Goal: Task Accomplishment & Management: Use online tool/utility

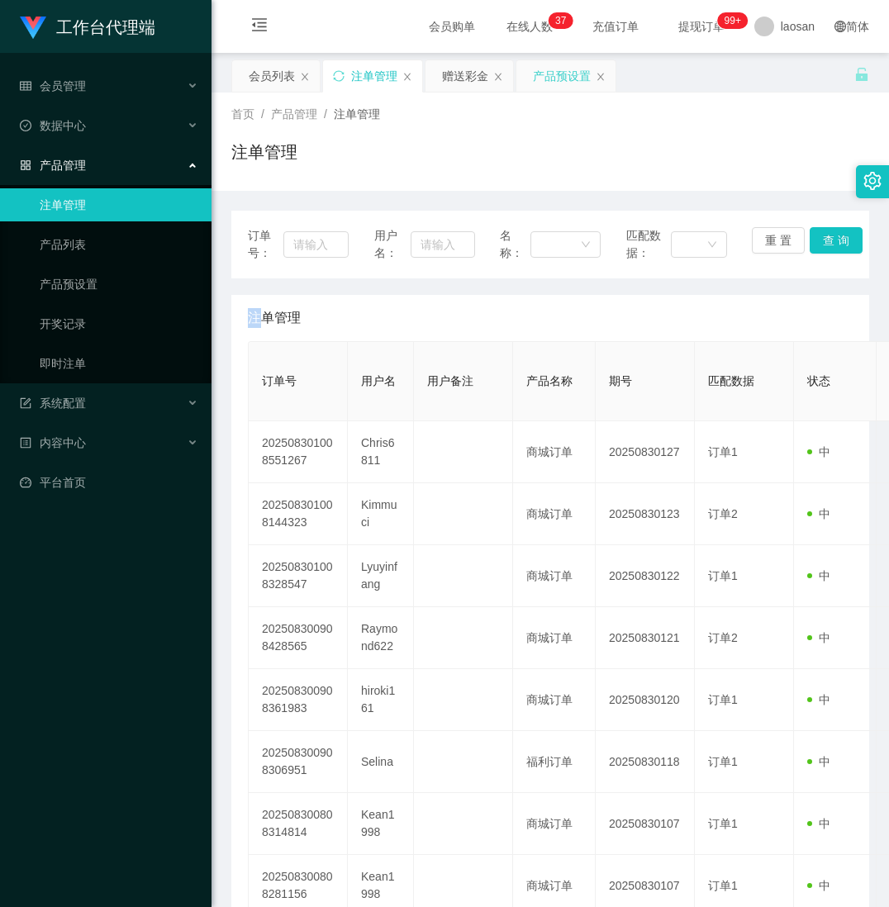
click at [562, 73] on div "产品预设置" at bounding box center [562, 75] width 58 height 31
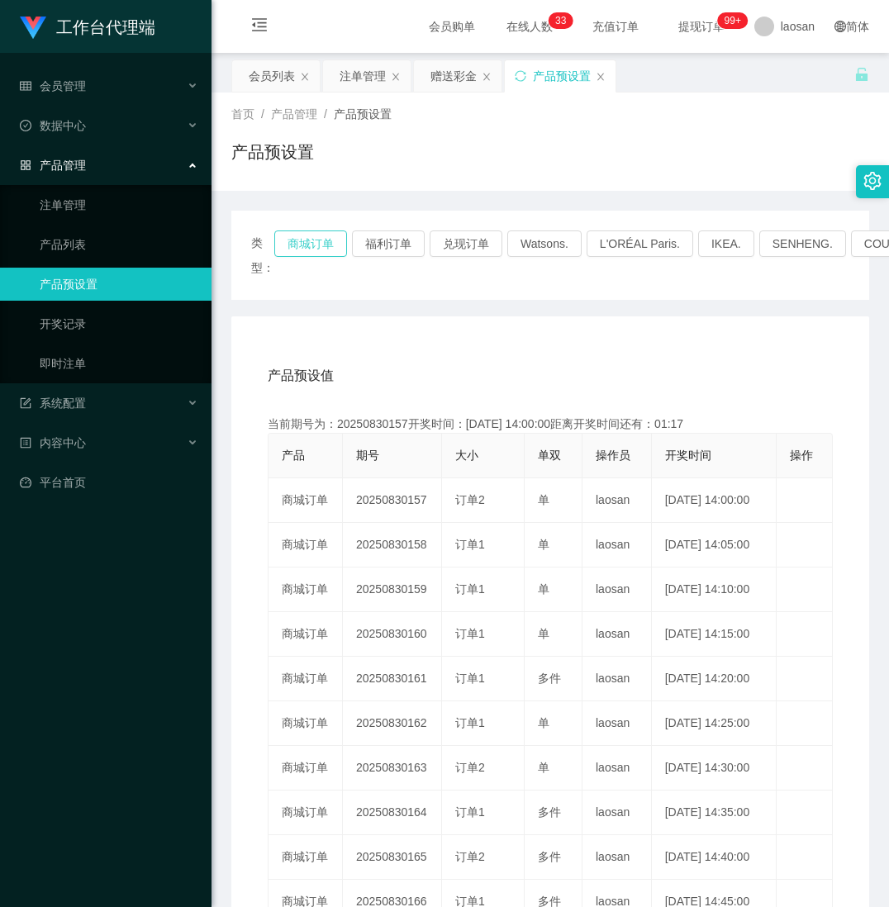
click at [318, 249] on button "商城订单" at bounding box center [310, 243] width 73 height 26
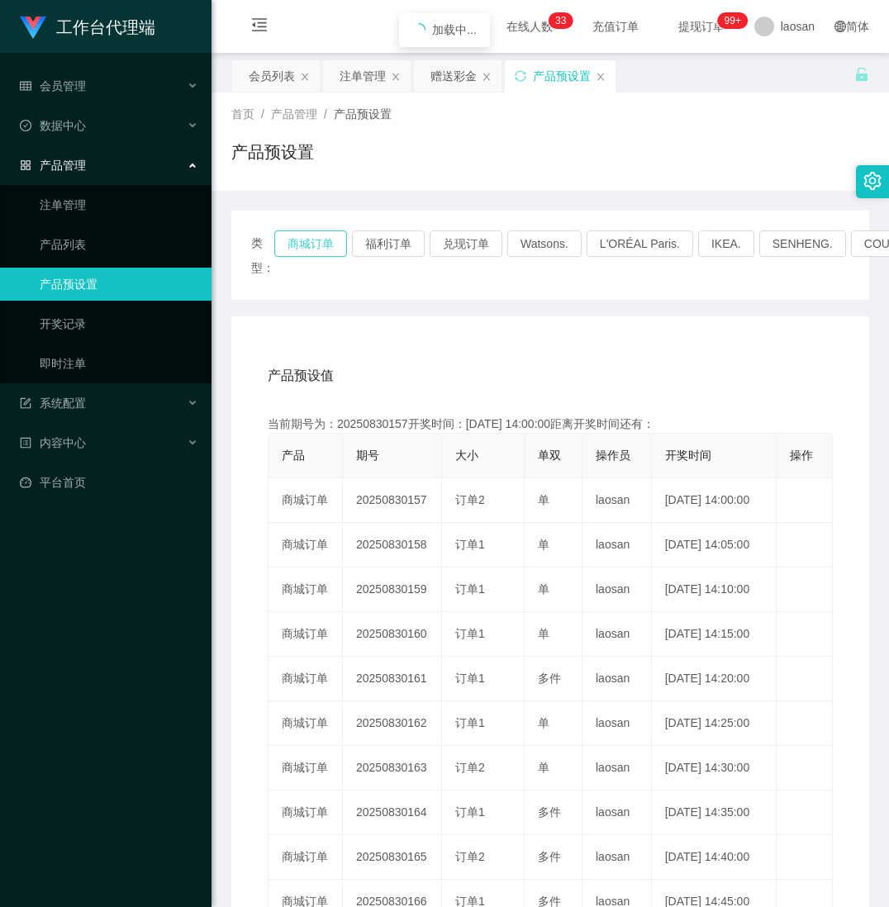
click at [318, 249] on button "商城订单" at bounding box center [310, 243] width 73 height 26
click at [295, 241] on button "商城订单" at bounding box center [310, 243] width 73 height 26
click at [302, 241] on button "商城订单" at bounding box center [310, 243] width 73 height 26
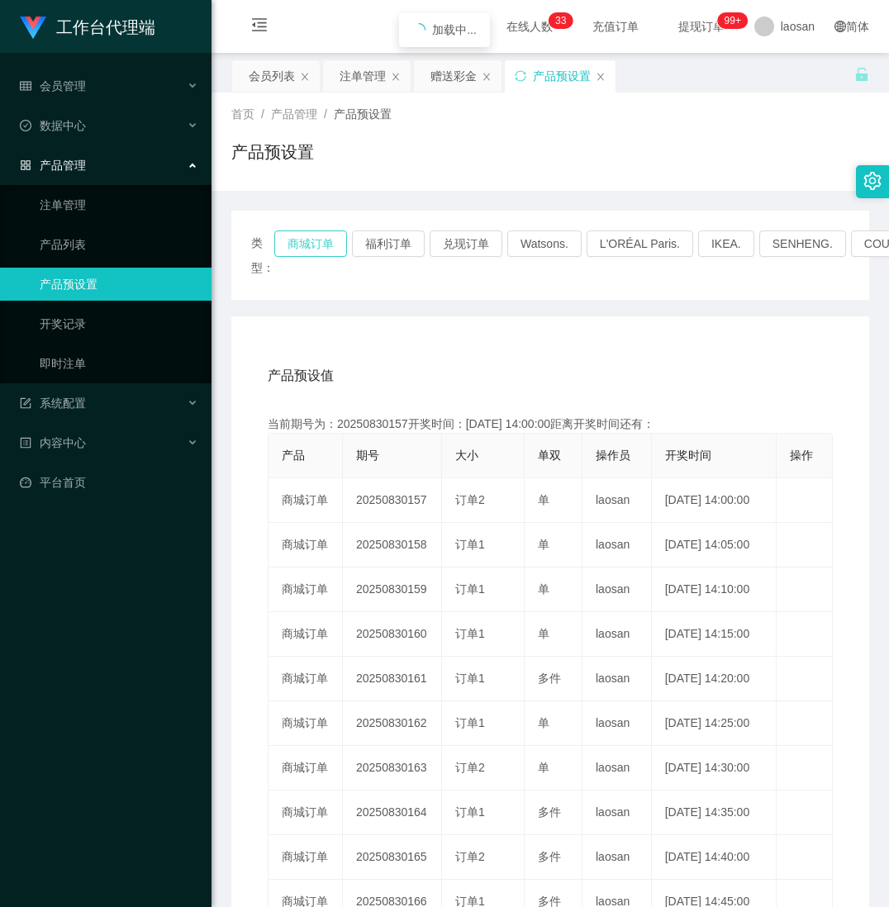
click at [302, 241] on button "商城订单" at bounding box center [310, 243] width 73 height 26
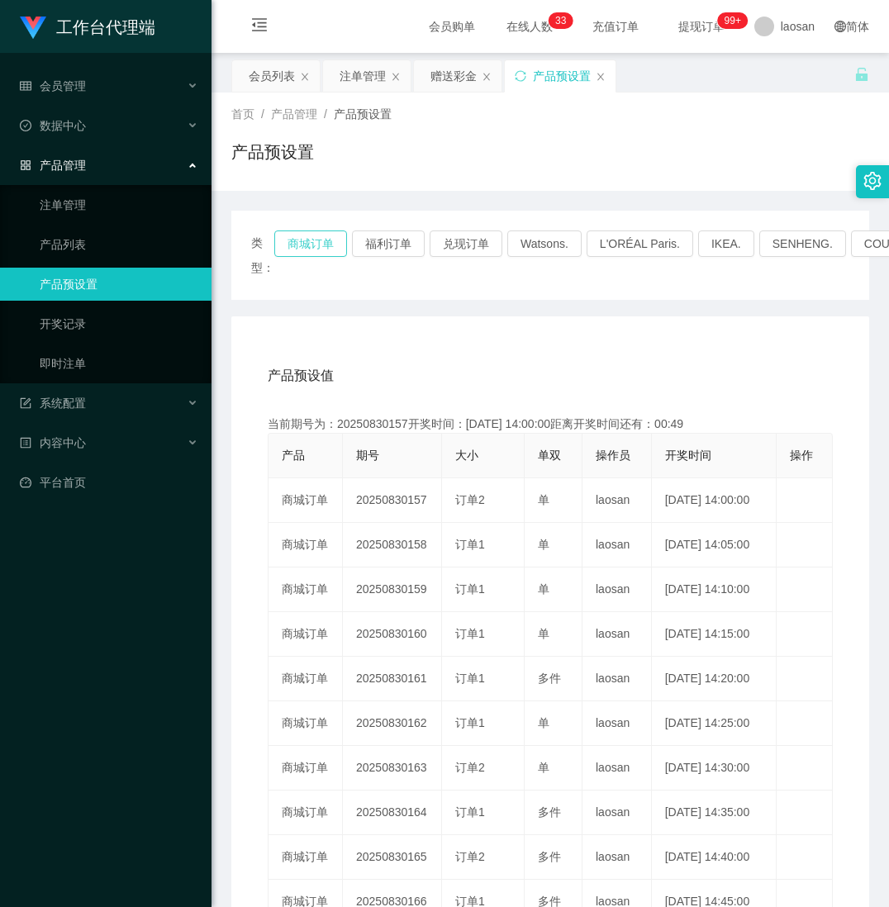
click at [302, 241] on button "商城订单" at bounding box center [310, 243] width 73 height 26
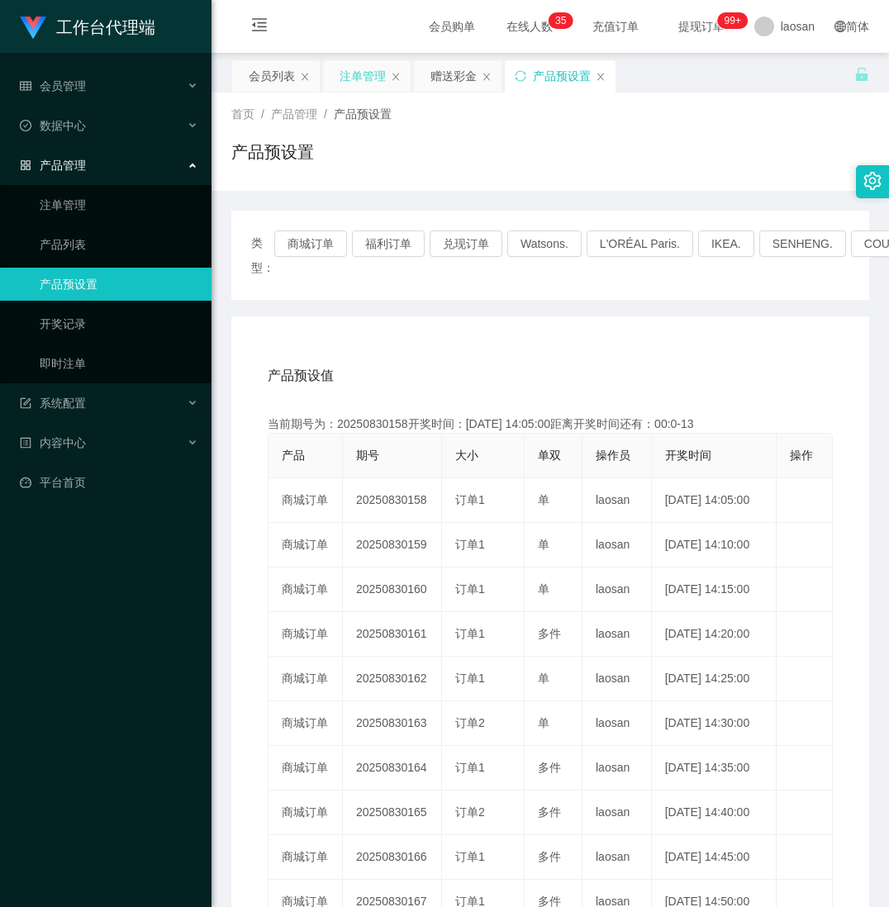
click at [380, 81] on div "注单管理" at bounding box center [362, 75] width 46 height 31
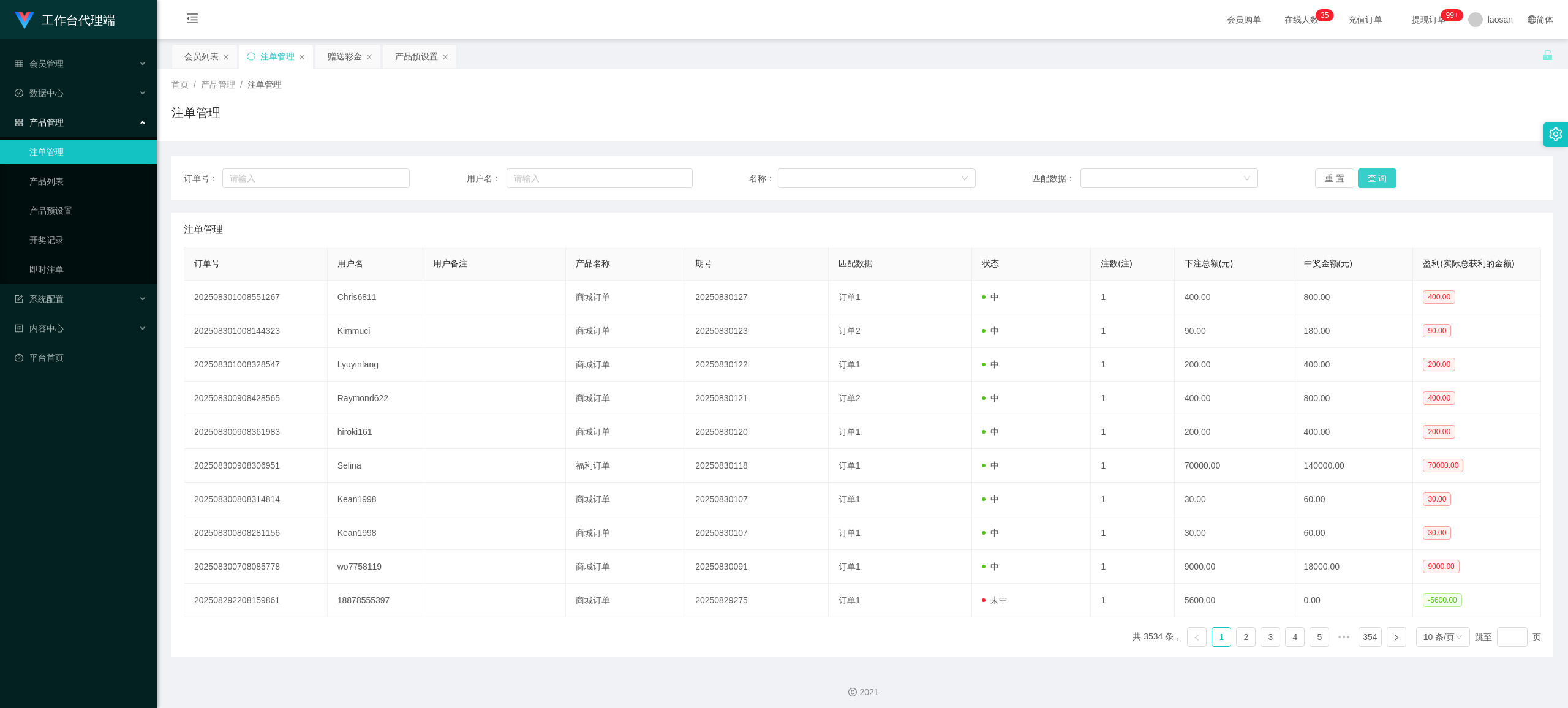
click at [659, 174] on button "查 询" at bounding box center [1377, 178] width 39 height 19
click at [659, 174] on div "重 置 查 询" at bounding box center [1428, 178] width 226 height 19
click at [659, 174] on button "查 询" at bounding box center [1377, 178] width 39 height 19
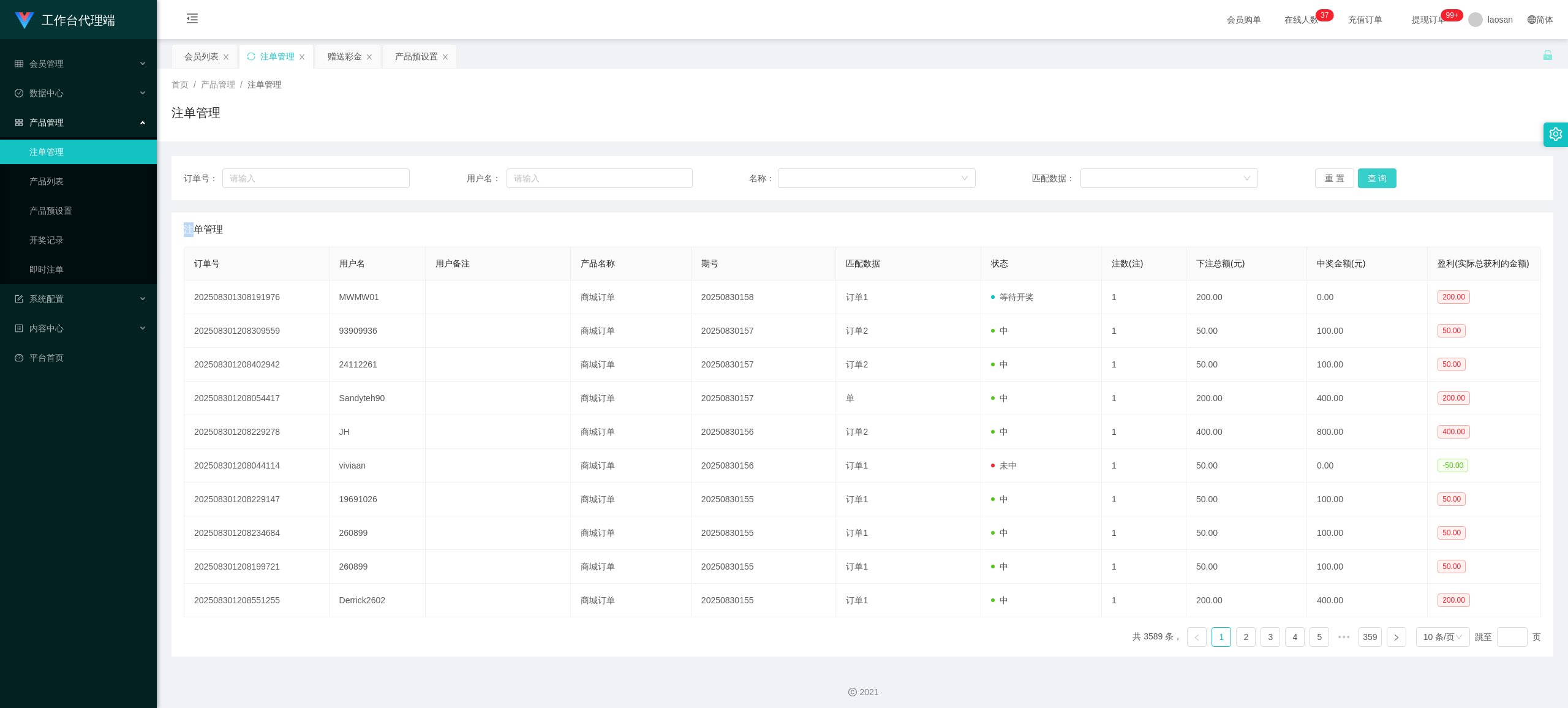
click at [659, 174] on button "查 询" at bounding box center [1377, 178] width 39 height 19
click at [659, 174] on div "重 置 查 询" at bounding box center [1428, 178] width 226 height 19
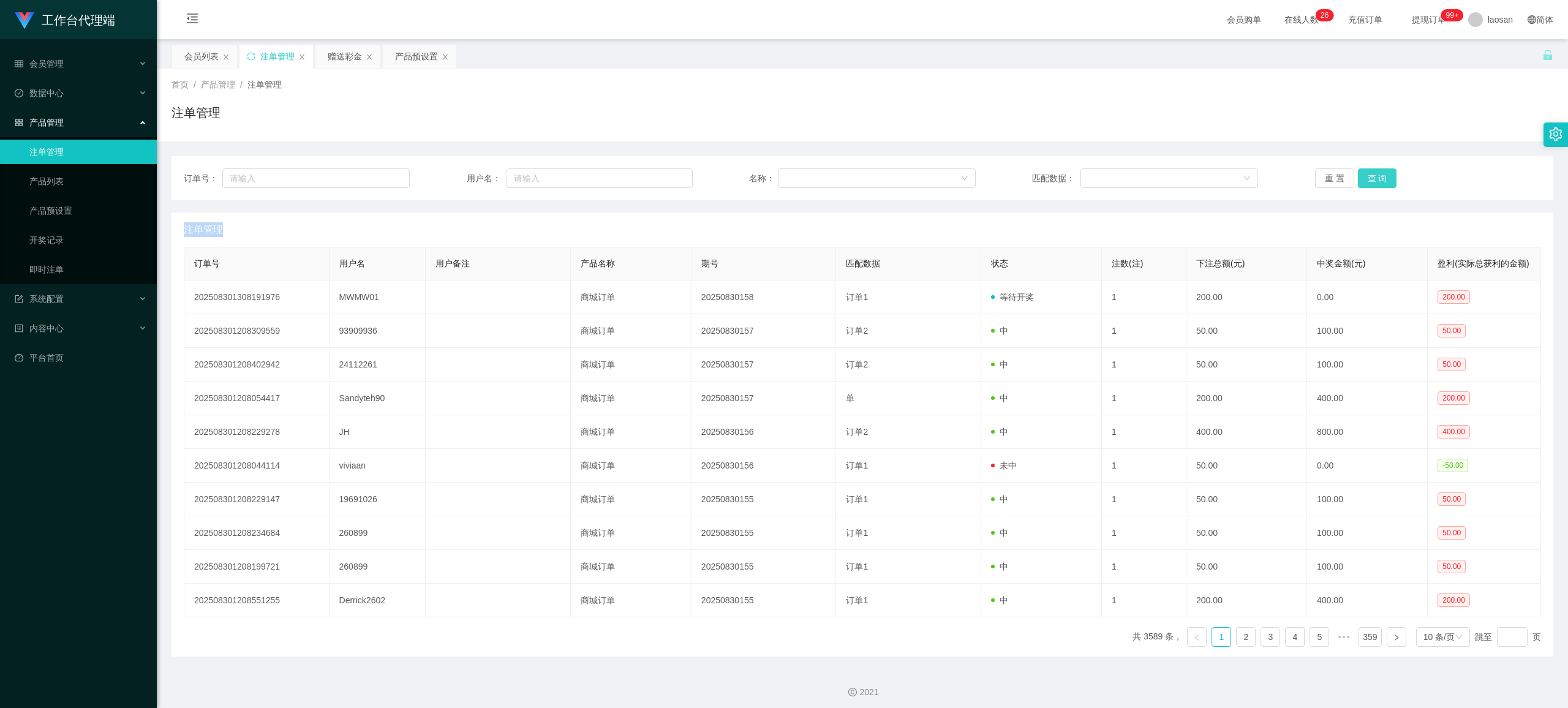
click at [659, 172] on button "查 询" at bounding box center [1377, 178] width 39 height 19
click at [659, 173] on button "查 询" at bounding box center [1377, 178] width 39 height 19
click at [659, 174] on button "查 询" at bounding box center [1384, 178] width 53 height 19
click at [659, 174] on div "重 置 查 询" at bounding box center [1428, 178] width 226 height 19
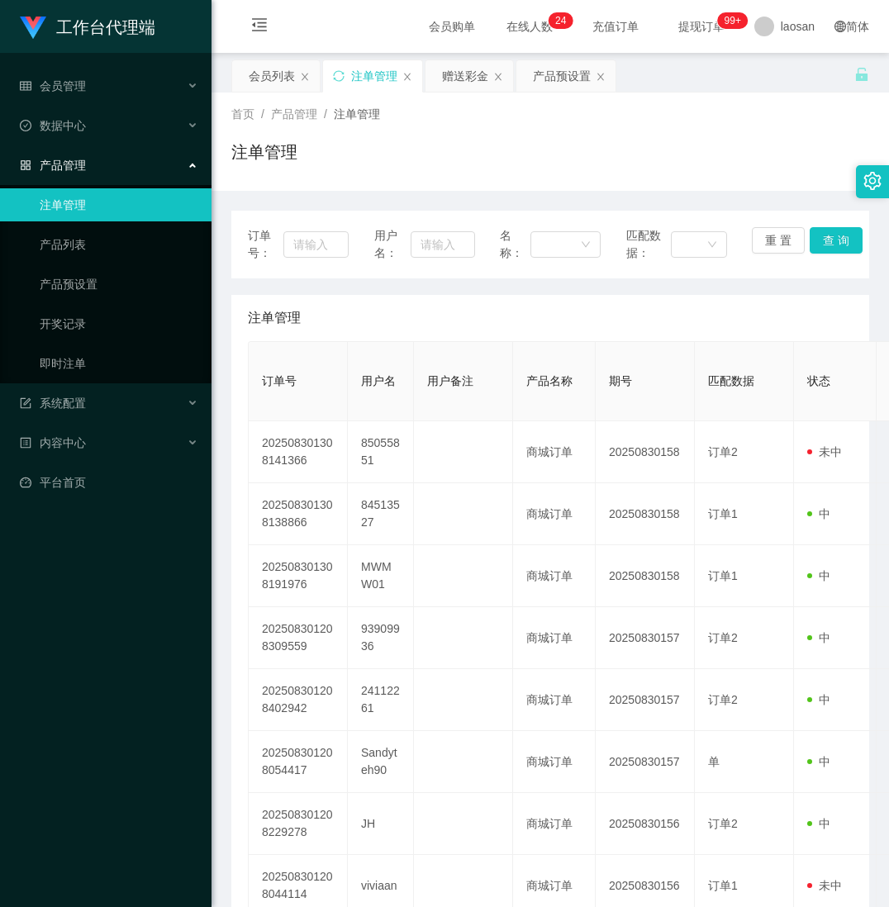
click at [140, 863] on div "工作台代理端 会员管理 会员列表 会员加减打码量 在线用户 陪玩用户 充值列表 提现列表 会员加扣款 赠送彩金 数据中心 员工统计 团队统计 产品管理 注单管…" at bounding box center [105, 453] width 211 height 907
